Goal: Information Seeking & Learning: Learn about a topic

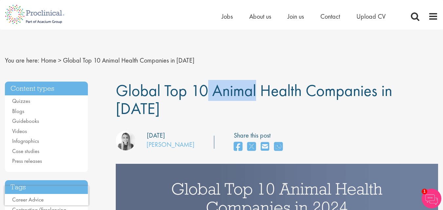
drag, startPoint x: 121, startPoint y: 90, endPoint x: 163, endPoint y: 91, distance: 42.0
click at [163, 91] on span "Global Top 10 Animal Health Companies in [DATE]" at bounding box center [254, 99] width 276 height 39
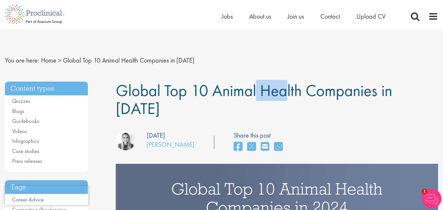
click at [163, 91] on span "Global Top 10 Animal Health Companies in [DATE]" at bounding box center [254, 99] width 276 height 39
